Goal: Task Accomplishment & Management: Use online tool/utility

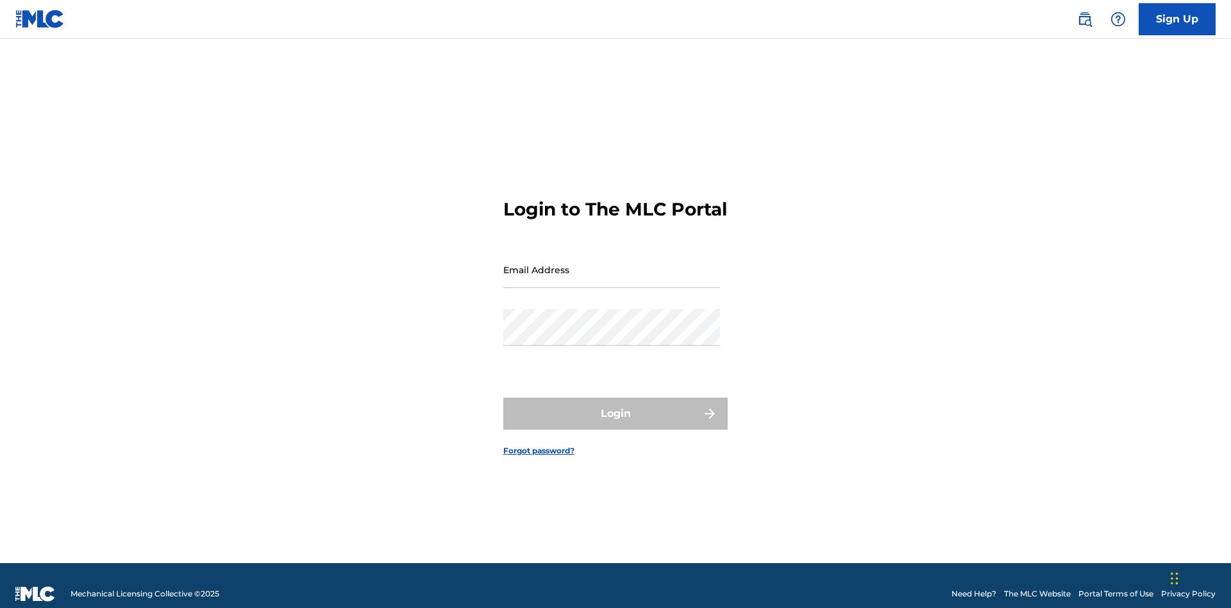
scroll to position [17, 0]
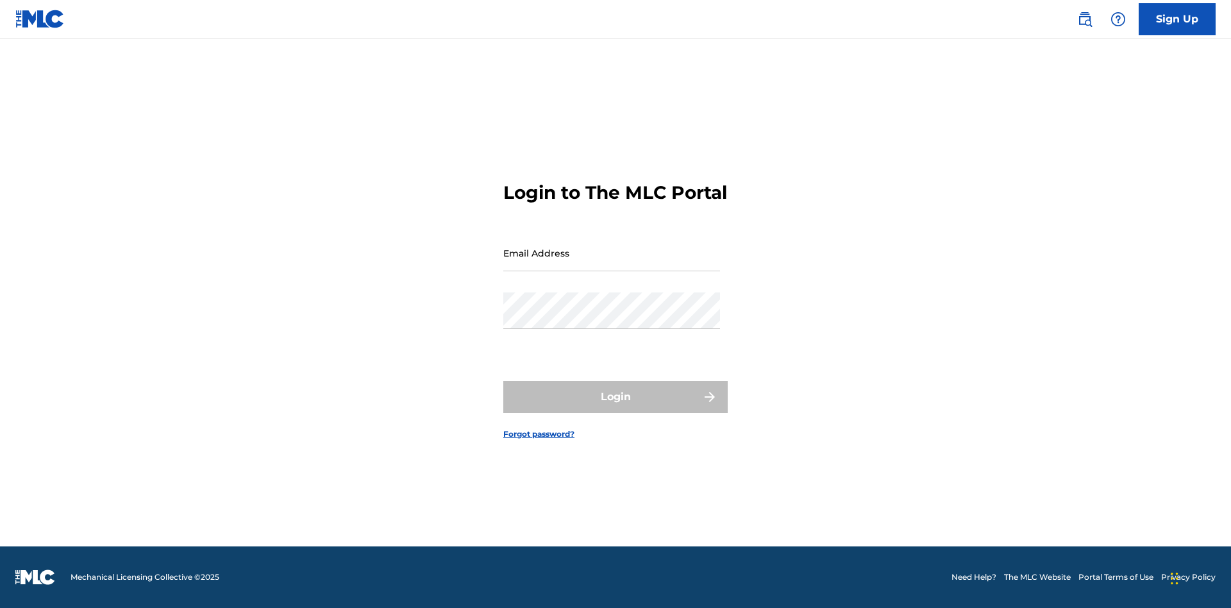
click at [612, 264] on input "Email Address" at bounding box center [611, 253] width 217 height 37
type input "[EMAIL_ADDRESS][DOMAIN_NAME]"
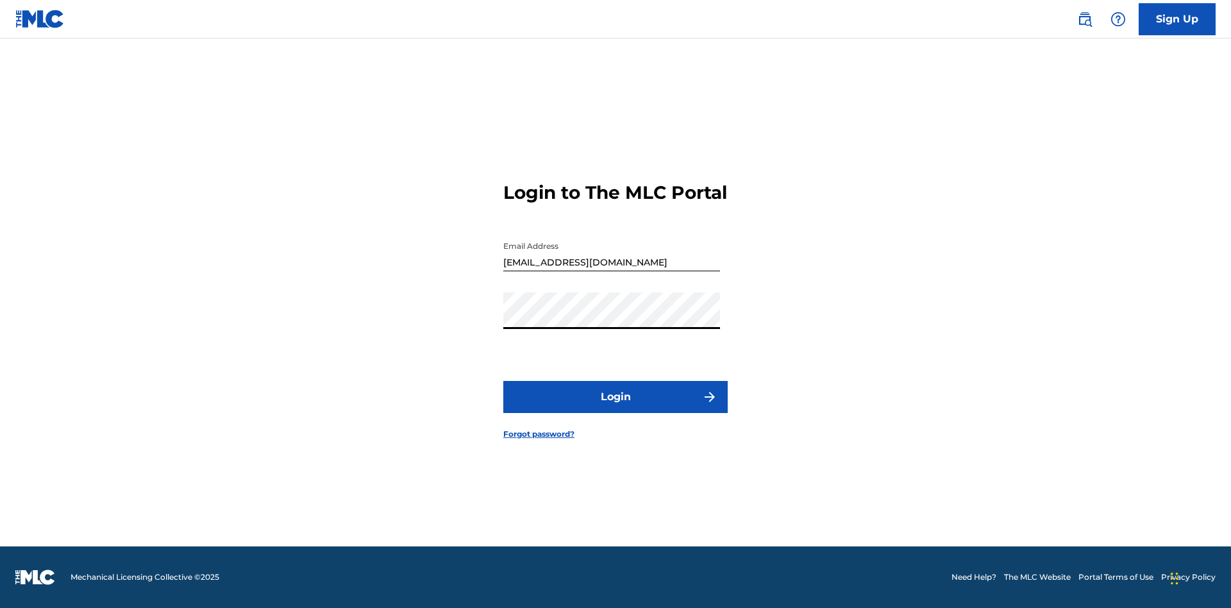
click at [616, 408] on button "Login" at bounding box center [615, 397] width 224 height 32
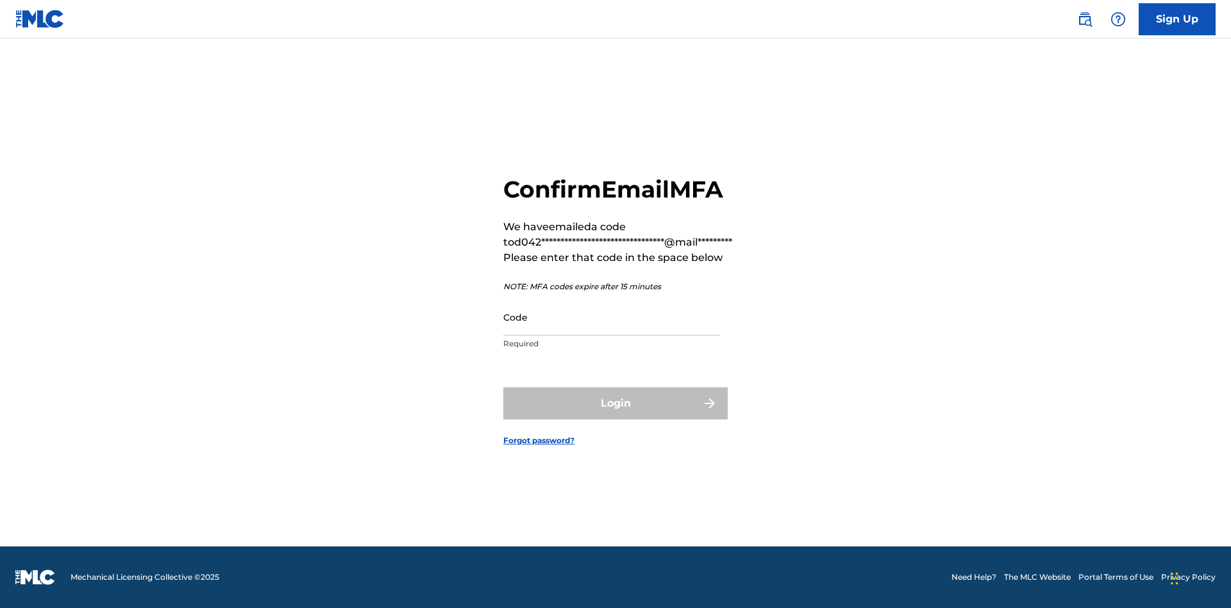
click at [612, 317] on input "Code" at bounding box center [611, 317] width 217 height 37
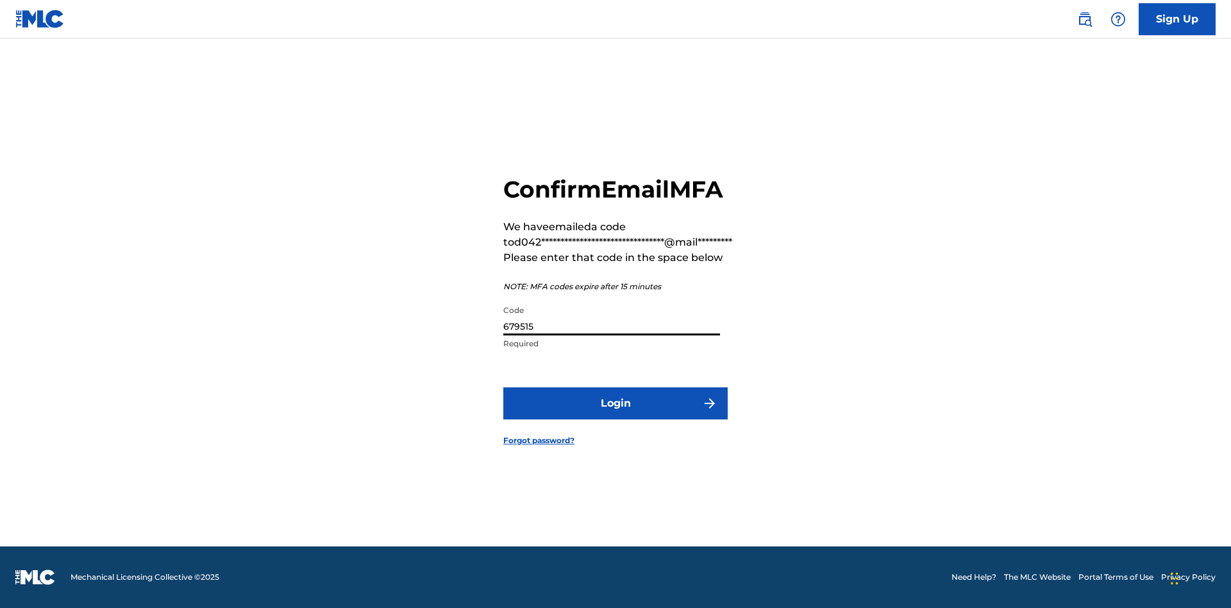
type input "679515"
click at [616, 403] on button "Login" at bounding box center [615, 403] width 224 height 32
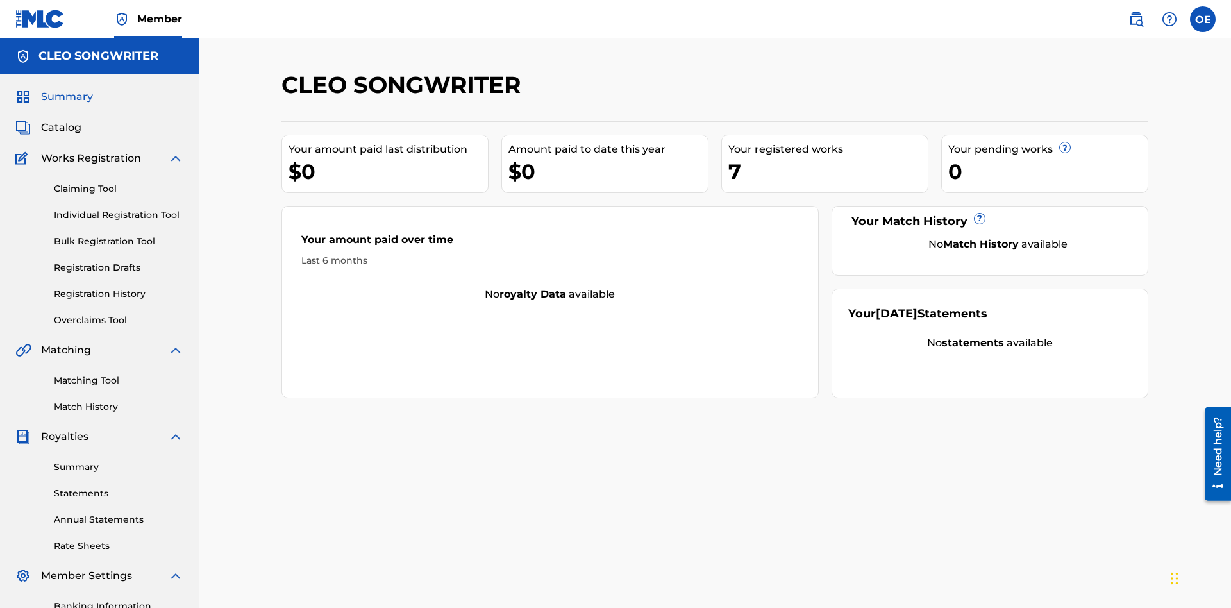
scroll to position [187, 0]
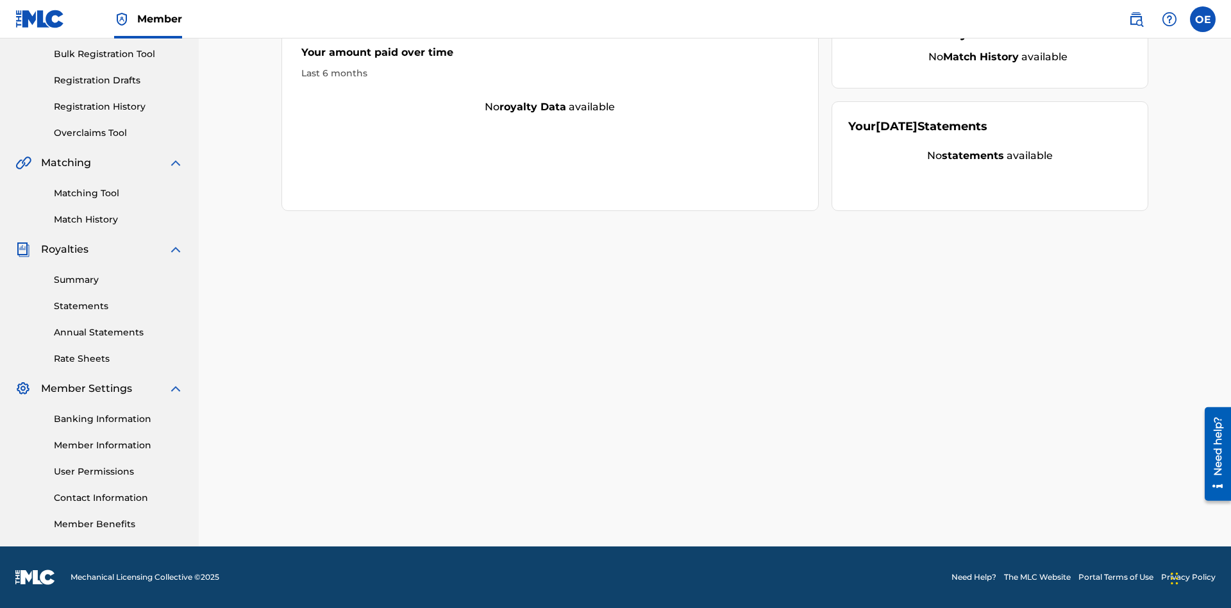
click at [119, 133] on link "Overclaims Tool" at bounding box center [119, 132] width 130 height 13
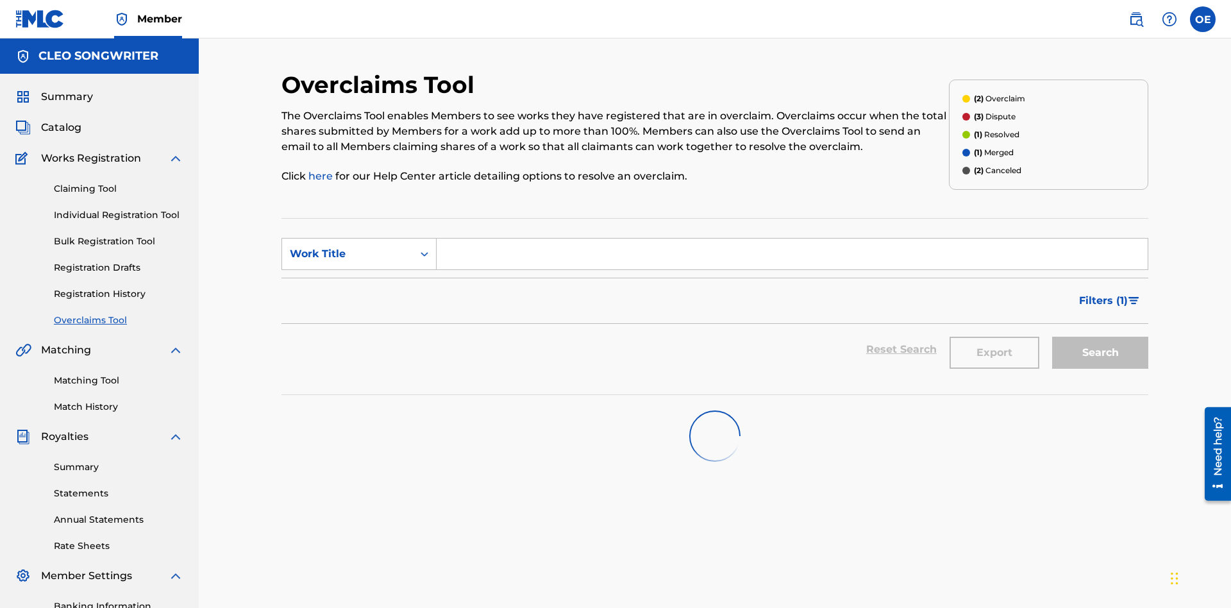
scroll to position [165, 0]
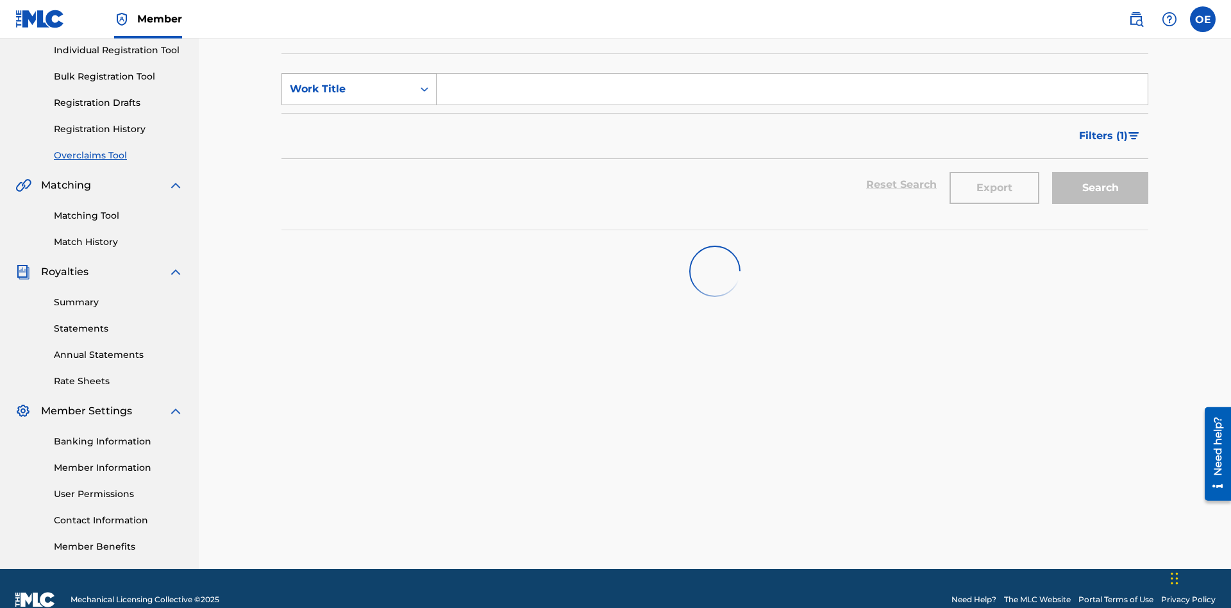
click at [348, 89] on div "Work Title" at bounding box center [347, 88] width 115 height 15
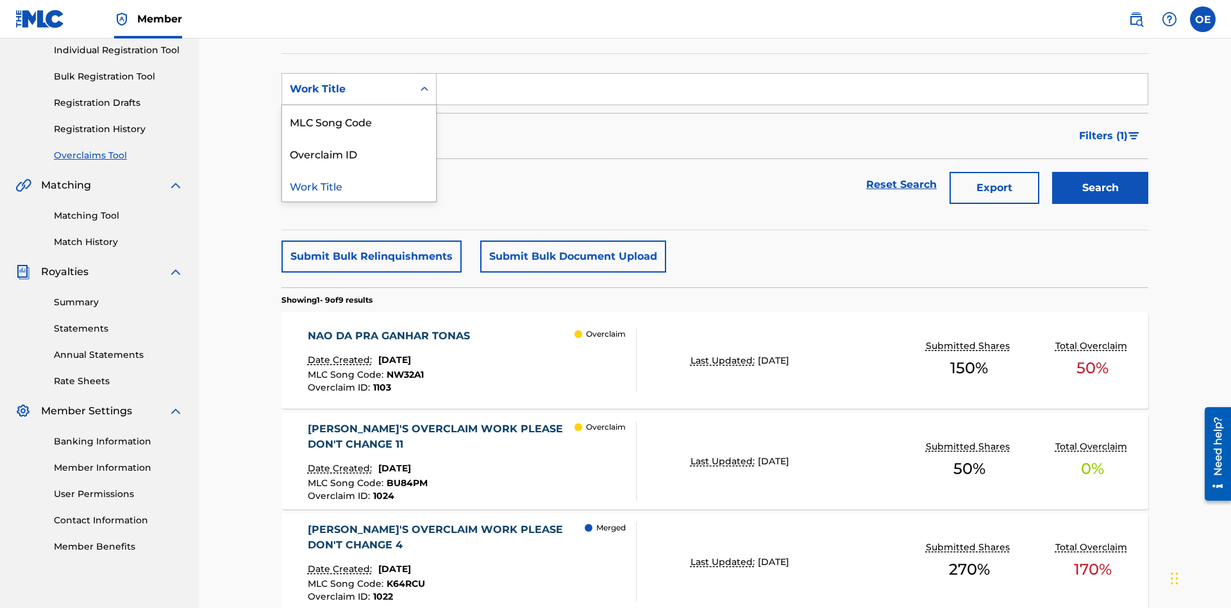
click at [359, 121] on div "MLC Song Code" at bounding box center [359, 121] width 154 height 32
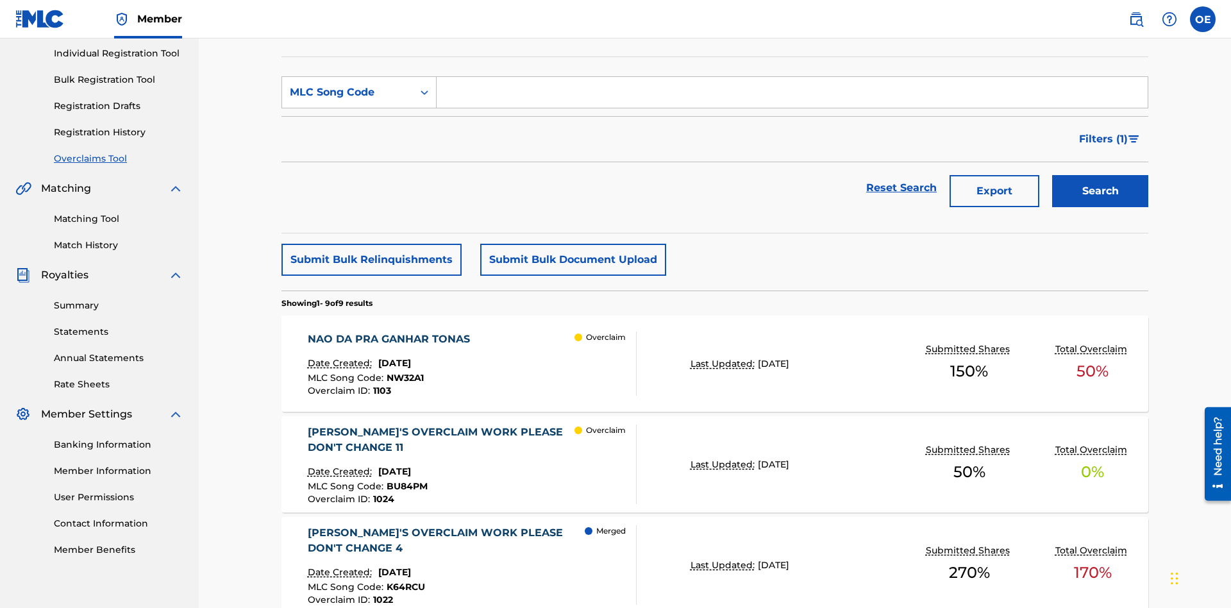
click at [792, 92] on input "Search Form" at bounding box center [792, 92] width 711 height 31
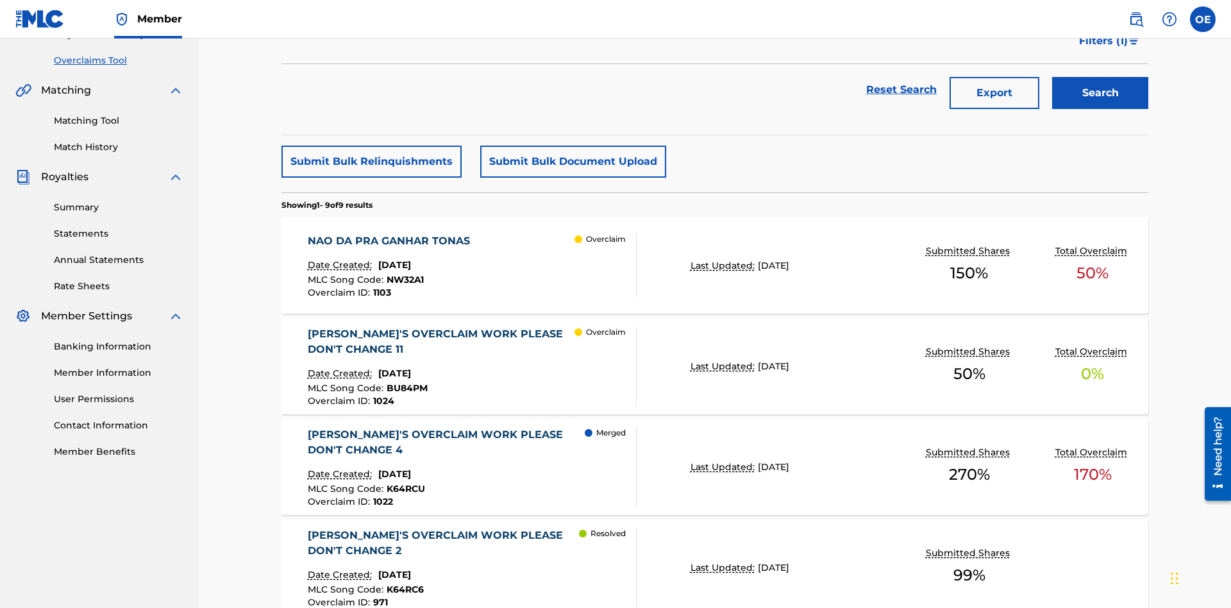
type input "NW32A1"
click at [1100, 93] on button "Search" at bounding box center [1100, 93] width 96 height 32
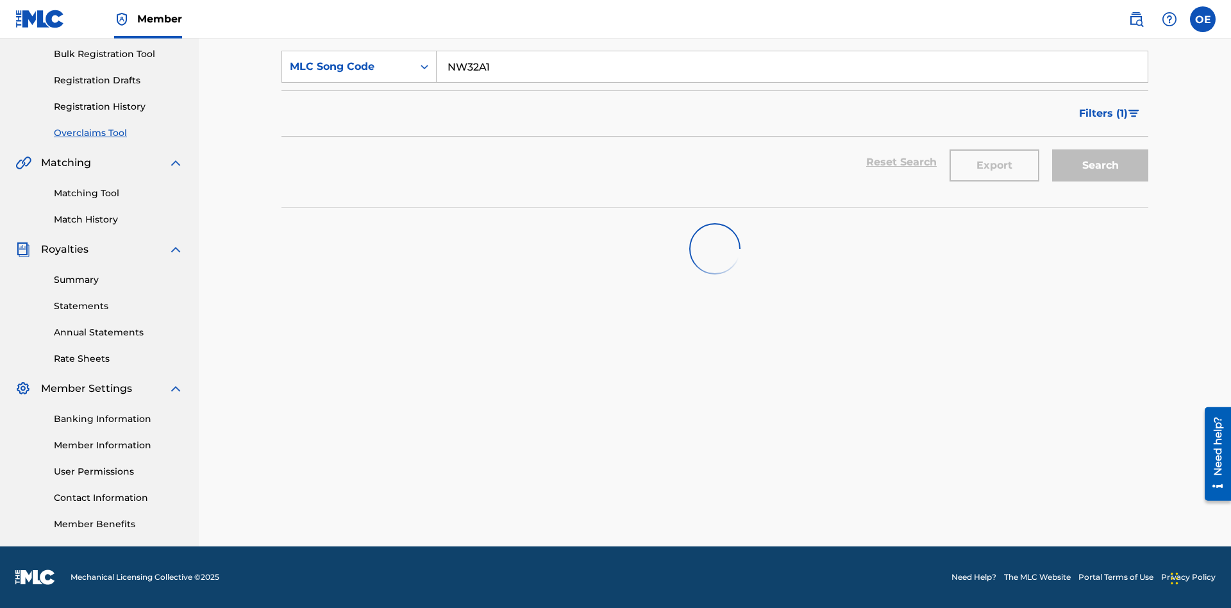
scroll to position [187, 0]
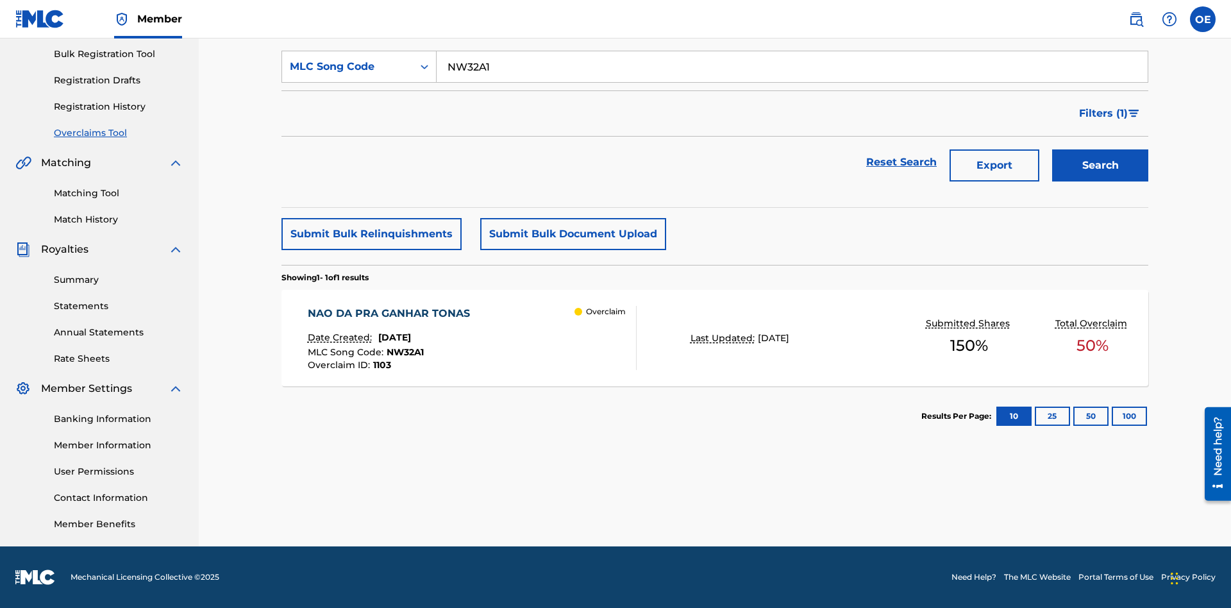
click at [411, 337] on span "October 21, 2024" at bounding box center [394, 338] width 33 height 12
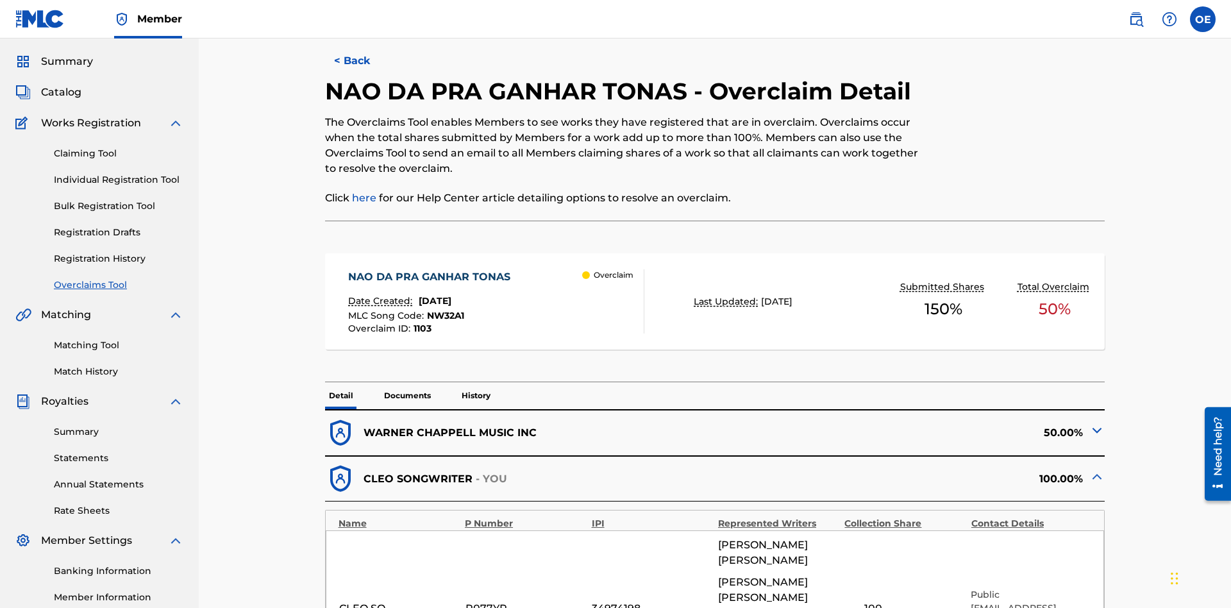
scroll to position [501, 0]
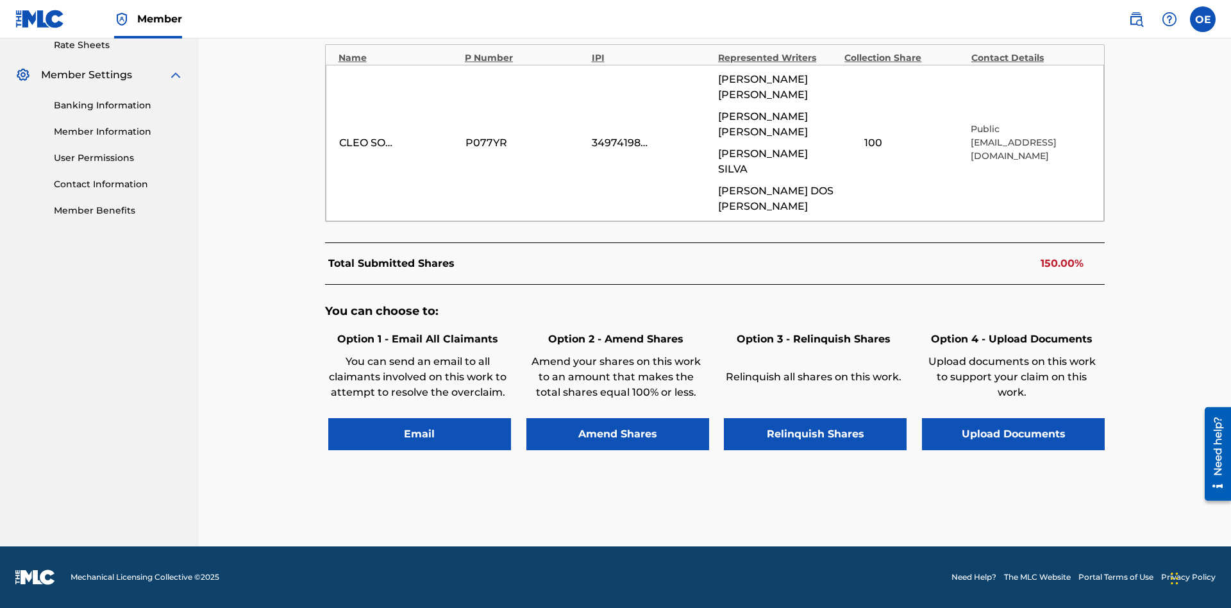
click at [419, 433] on button "Email" at bounding box center [419, 434] width 183 height 32
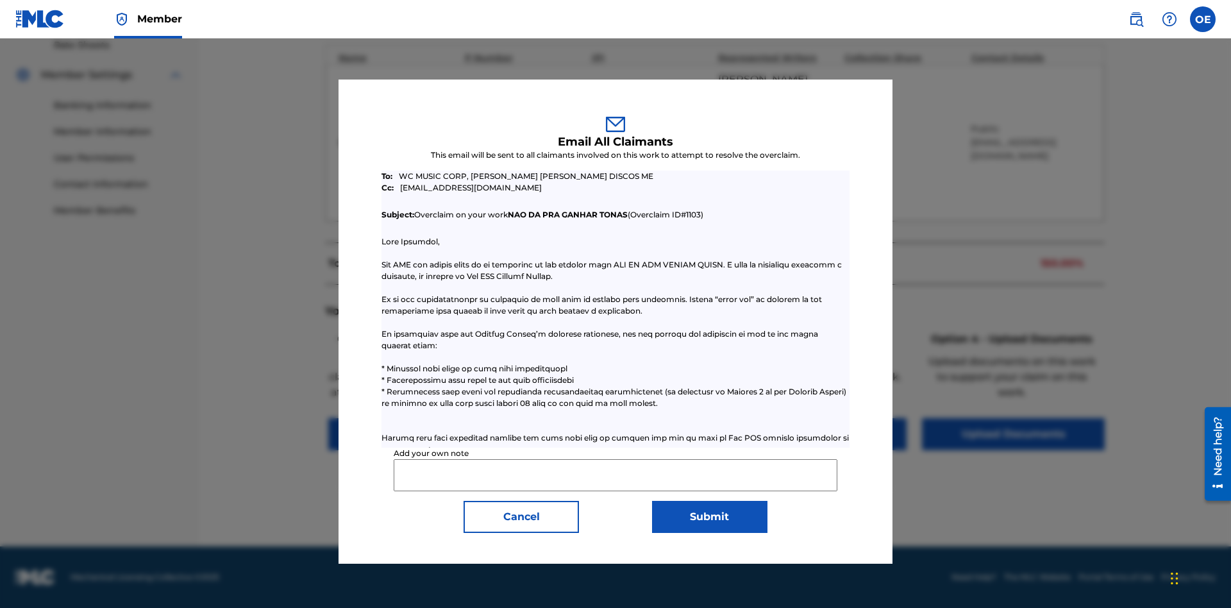
click at [616, 475] on input "Add your own note" at bounding box center [615, 475] width 443 height 32
type input "Test email to all claimants"
click at [709, 516] on button "Submit" at bounding box center [709, 517] width 115 height 32
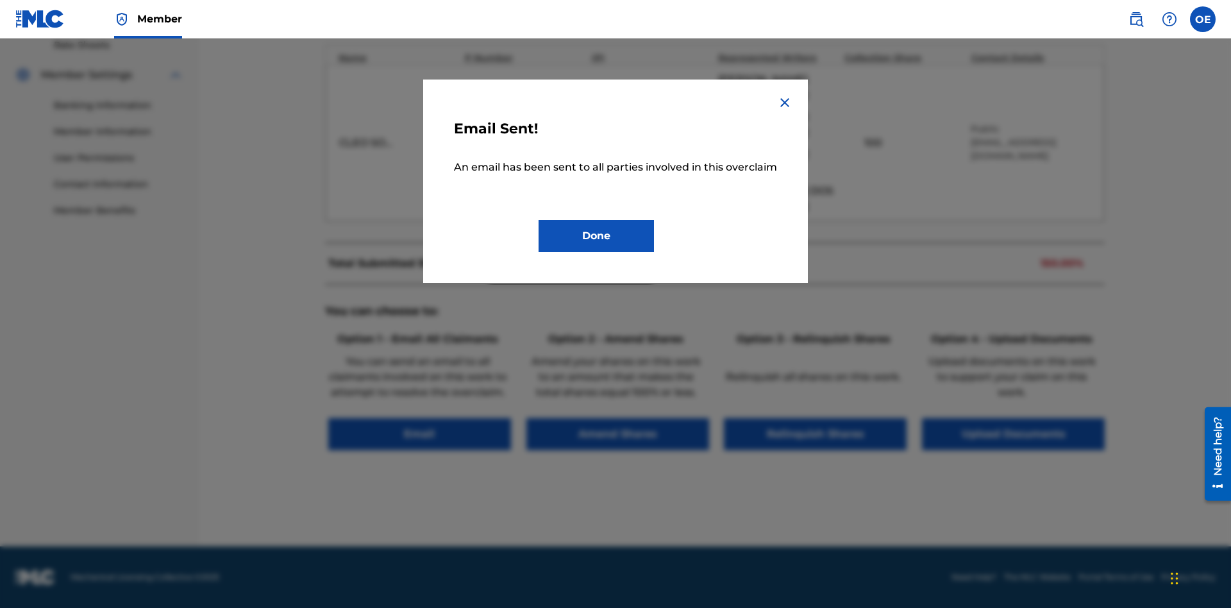
click at [596, 251] on button "Done" at bounding box center [596, 236] width 115 height 32
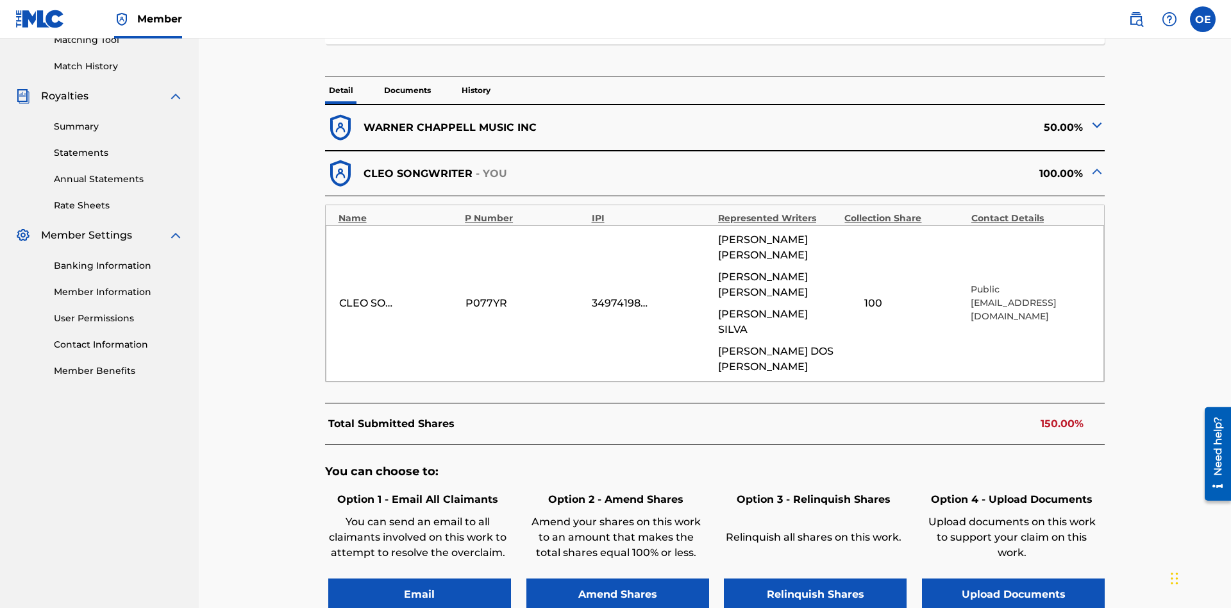
click at [475, 90] on p "History" at bounding box center [476, 90] width 37 height 27
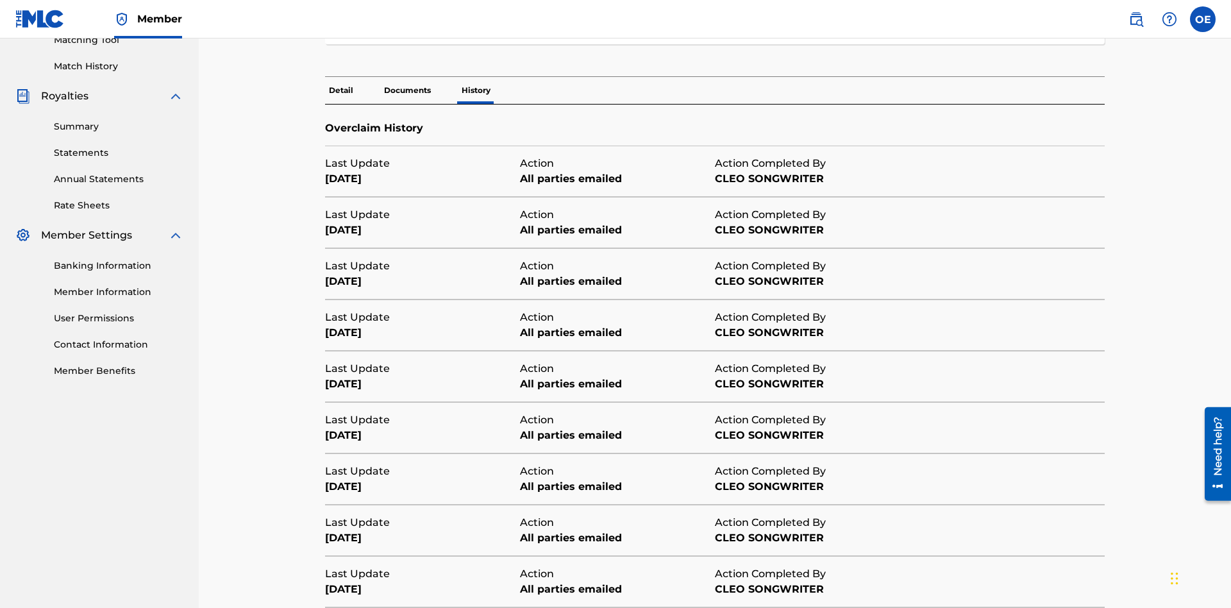
scroll to position [435, 0]
